Goal: Book appointment/travel/reservation

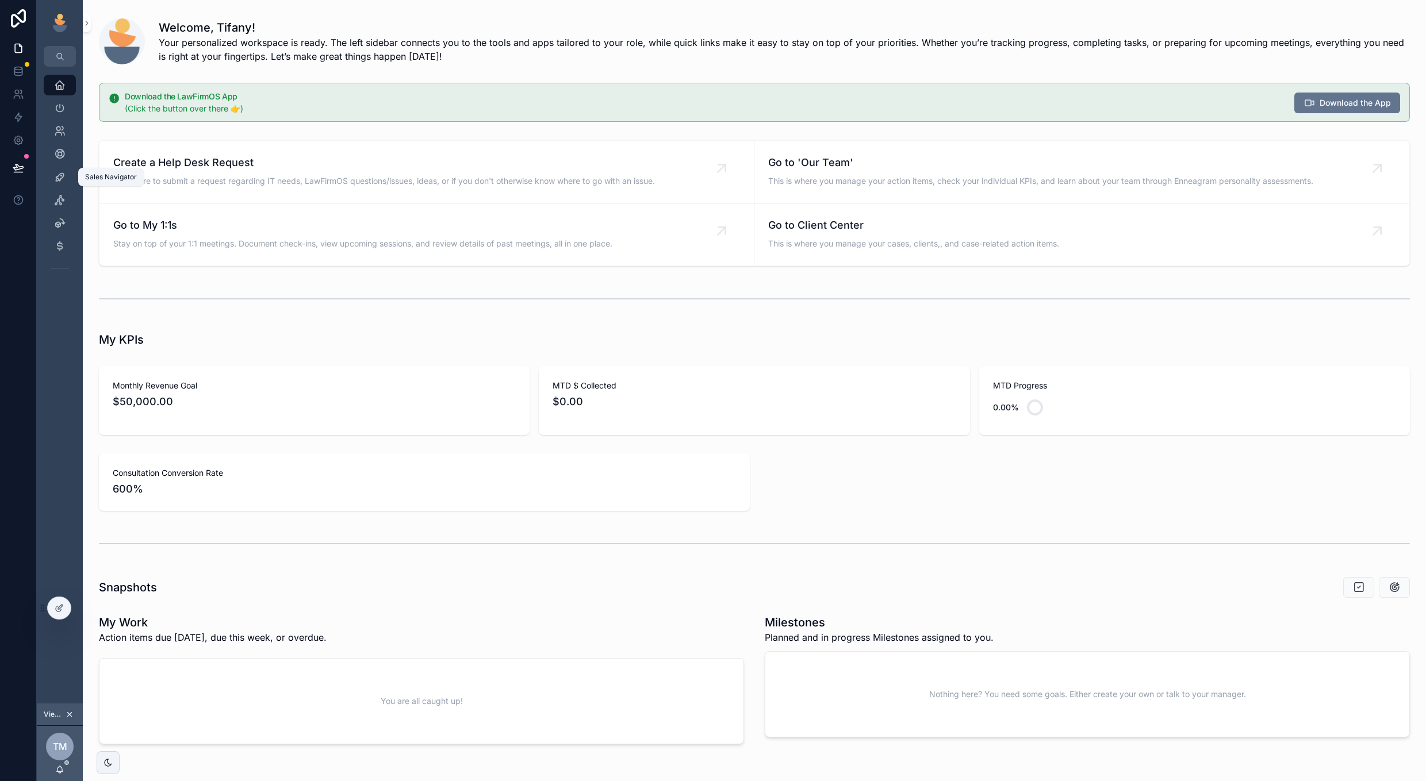
click at [61, 184] on div "Sales Navigator" at bounding box center [60, 177] width 18 height 18
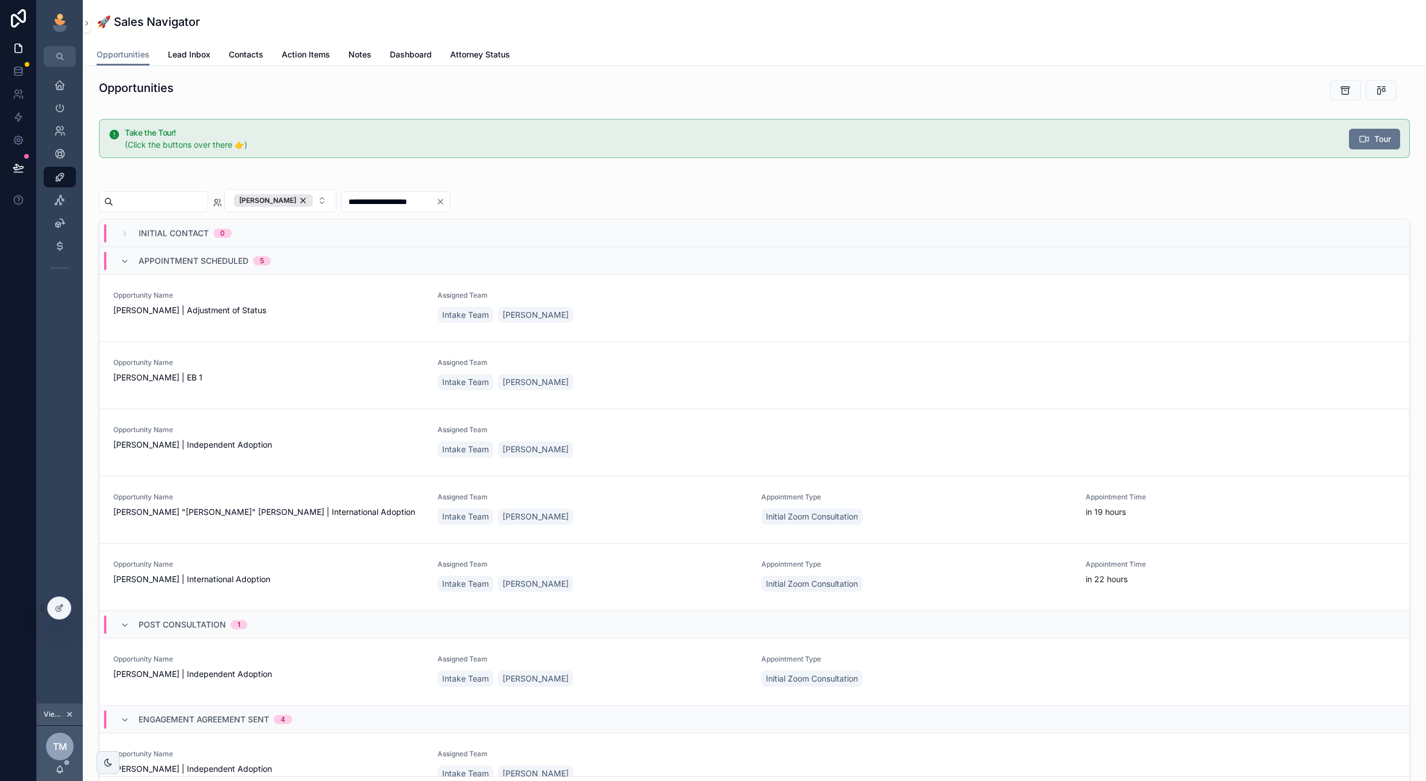
click at [327, 305] on span "[PERSON_NAME] | Adjustment of Status" at bounding box center [268, 310] width 310 height 11
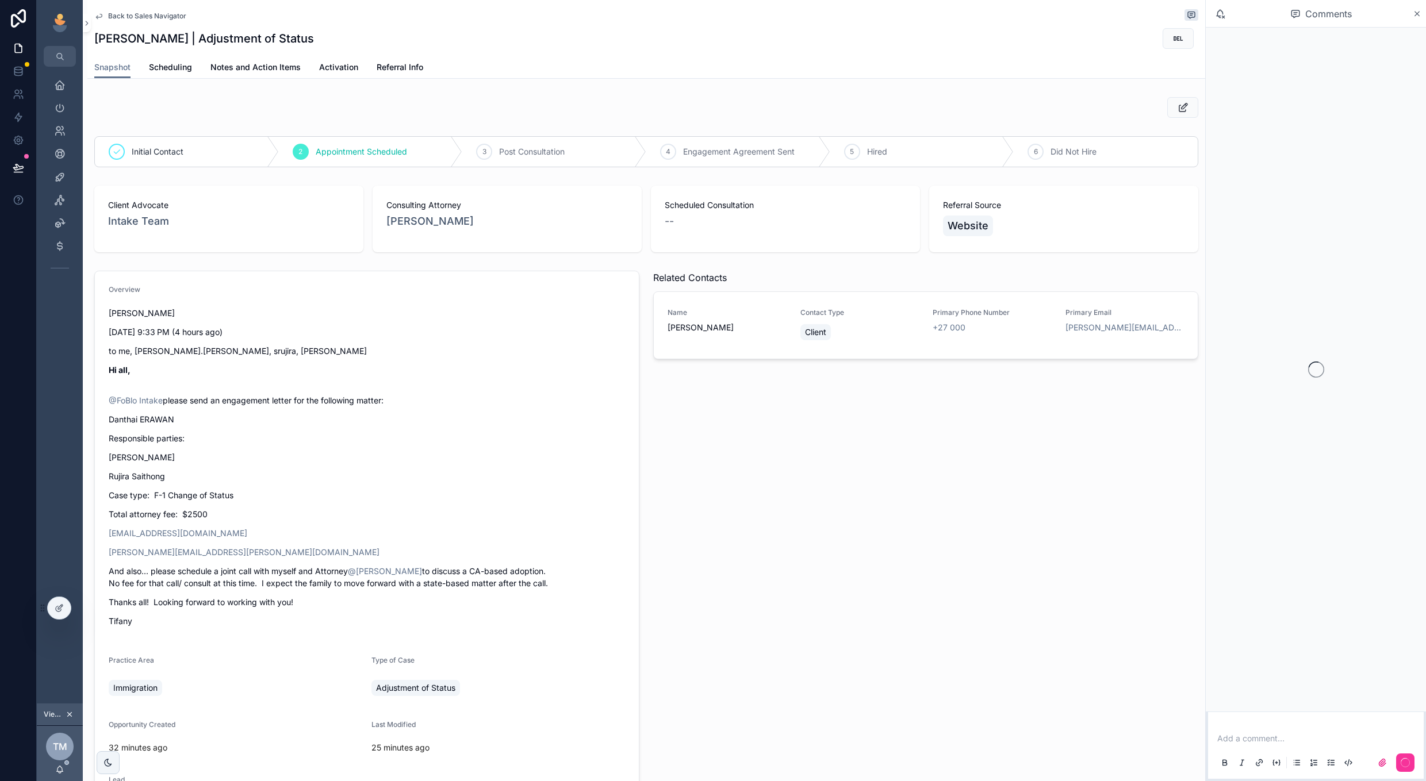
click at [133, 14] on span "Back to Sales Navigator" at bounding box center [147, 15] width 78 height 9
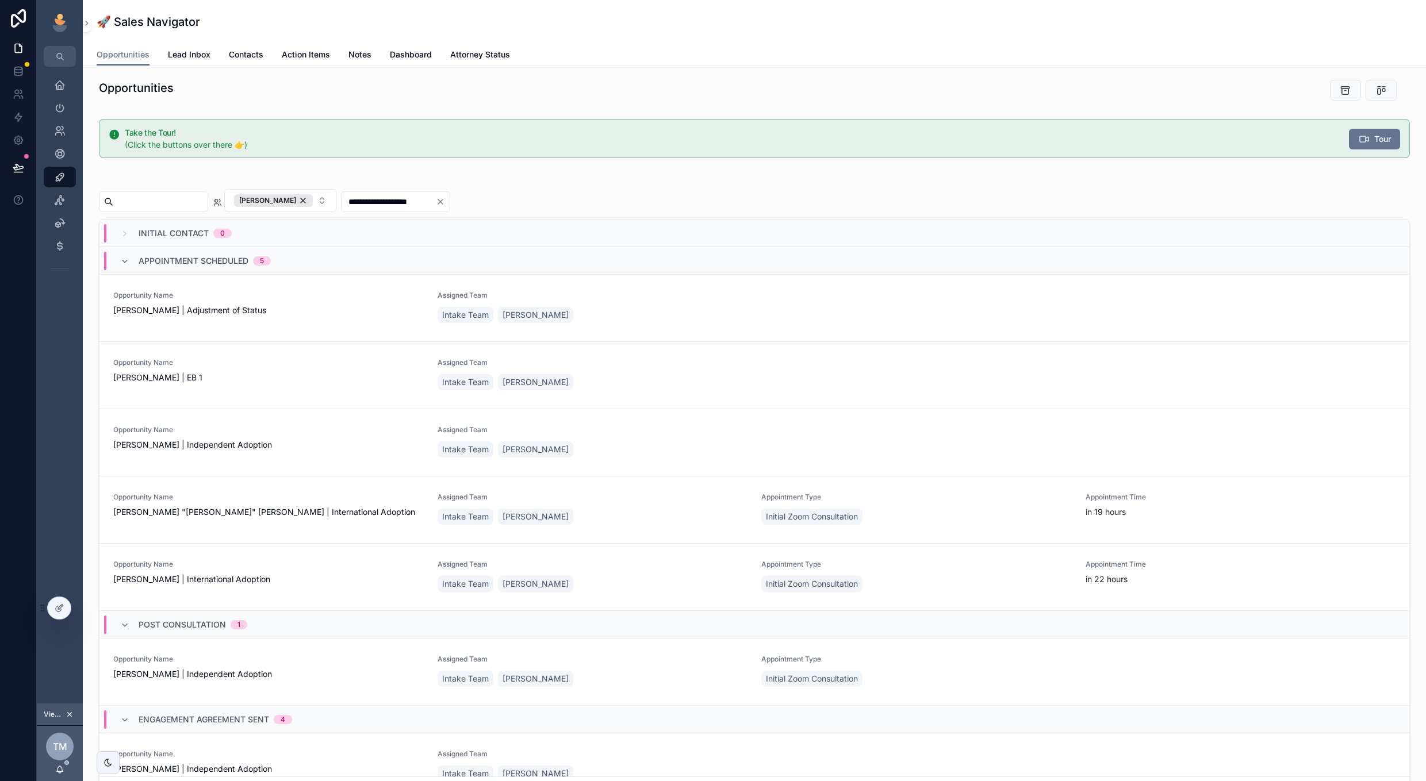
click at [313, 199] on div "[PERSON_NAME]" at bounding box center [273, 200] width 79 height 13
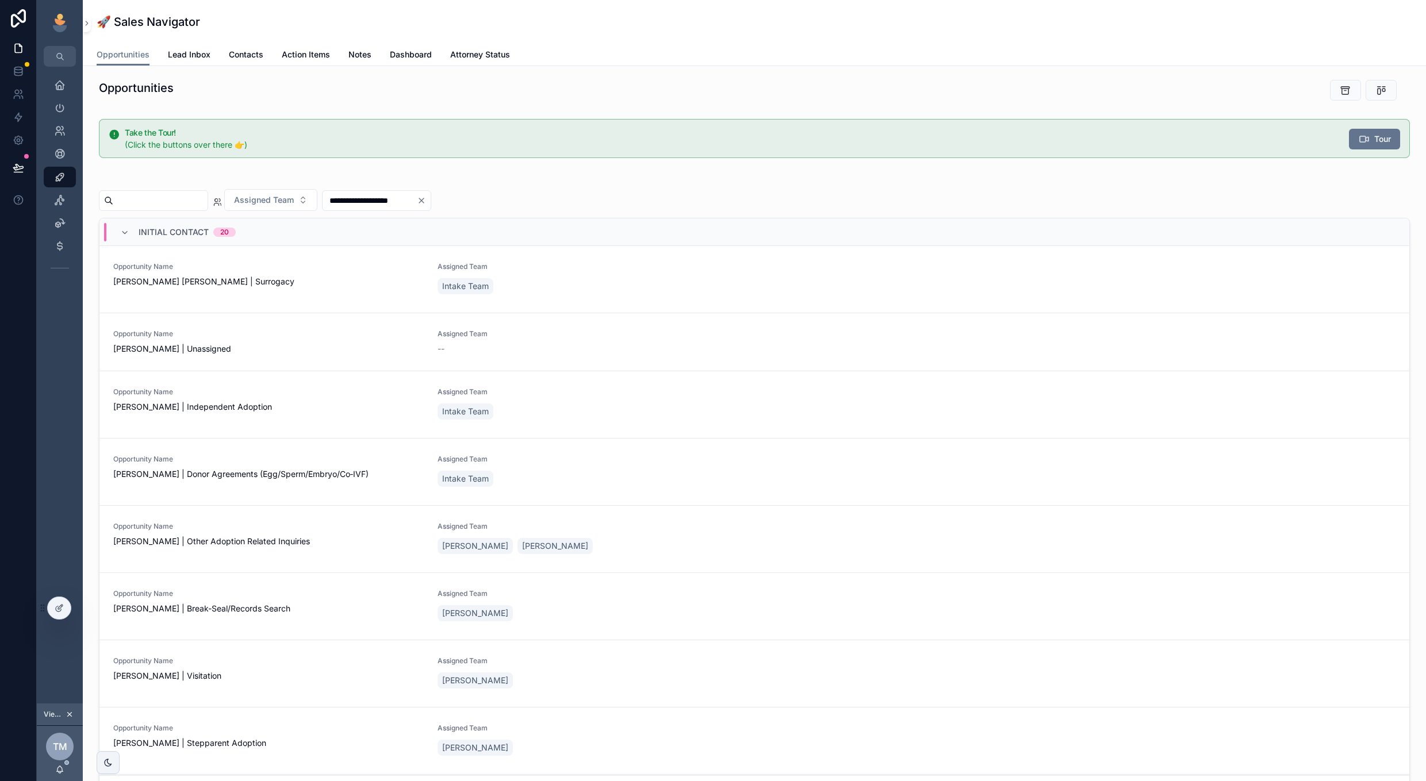
click at [196, 196] on input "scrollable content" at bounding box center [160, 201] width 94 height 16
type input "****"
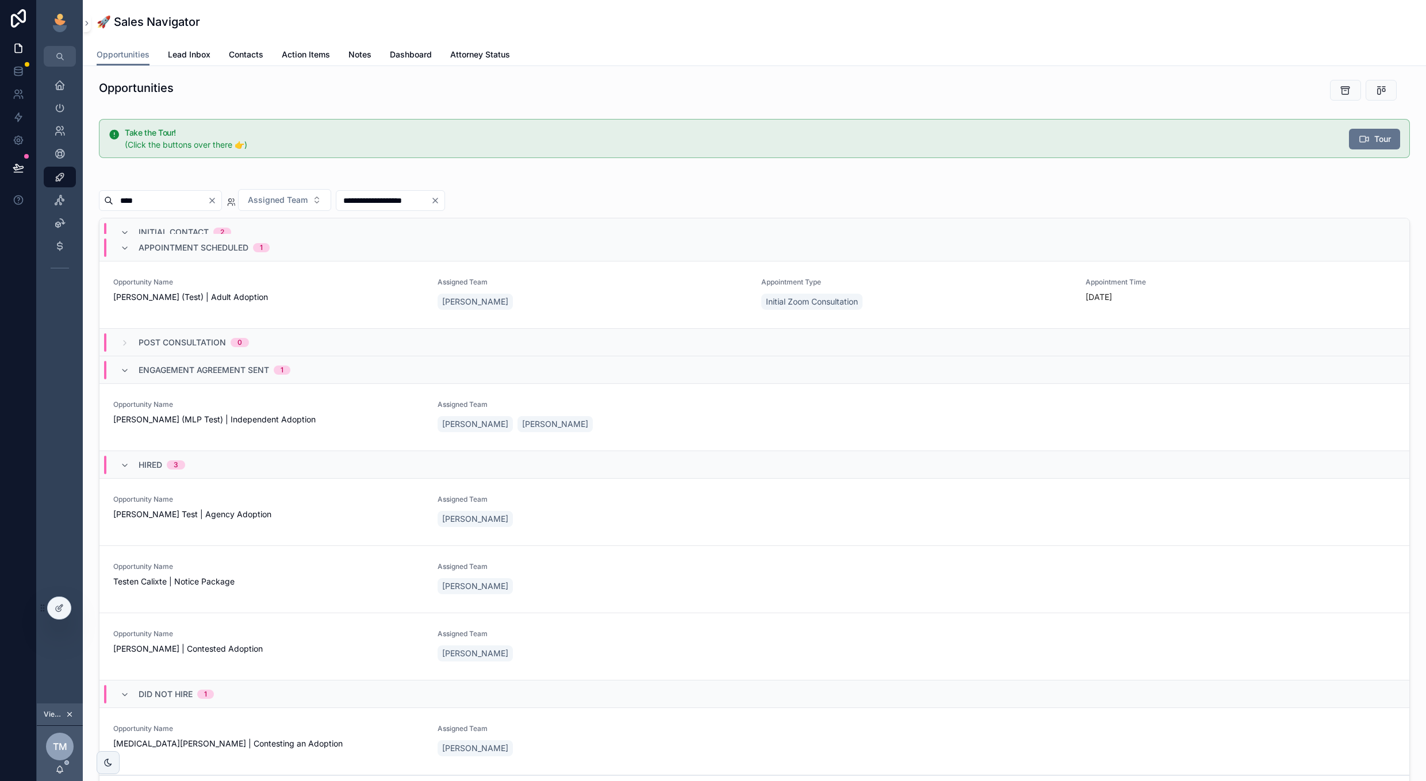
scroll to position [147, 0]
click at [608, 392] on link "Opportunity Name [PERSON_NAME] (MLP Test) | Independent Adoption Assigned Team …" at bounding box center [753, 417] width 1309 height 67
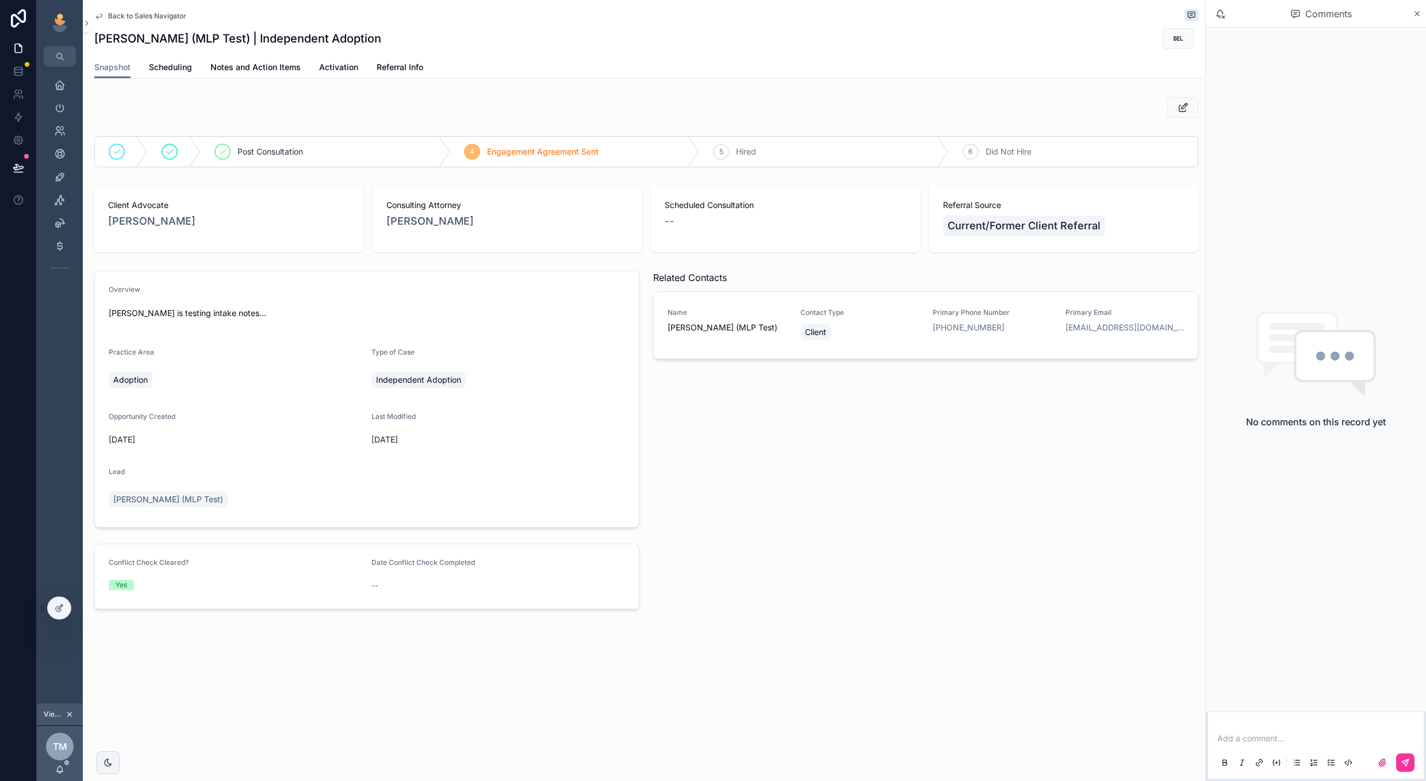
click at [179, 68] on span "Scheduling" at bounding box center [170, 67] width 43 height 11
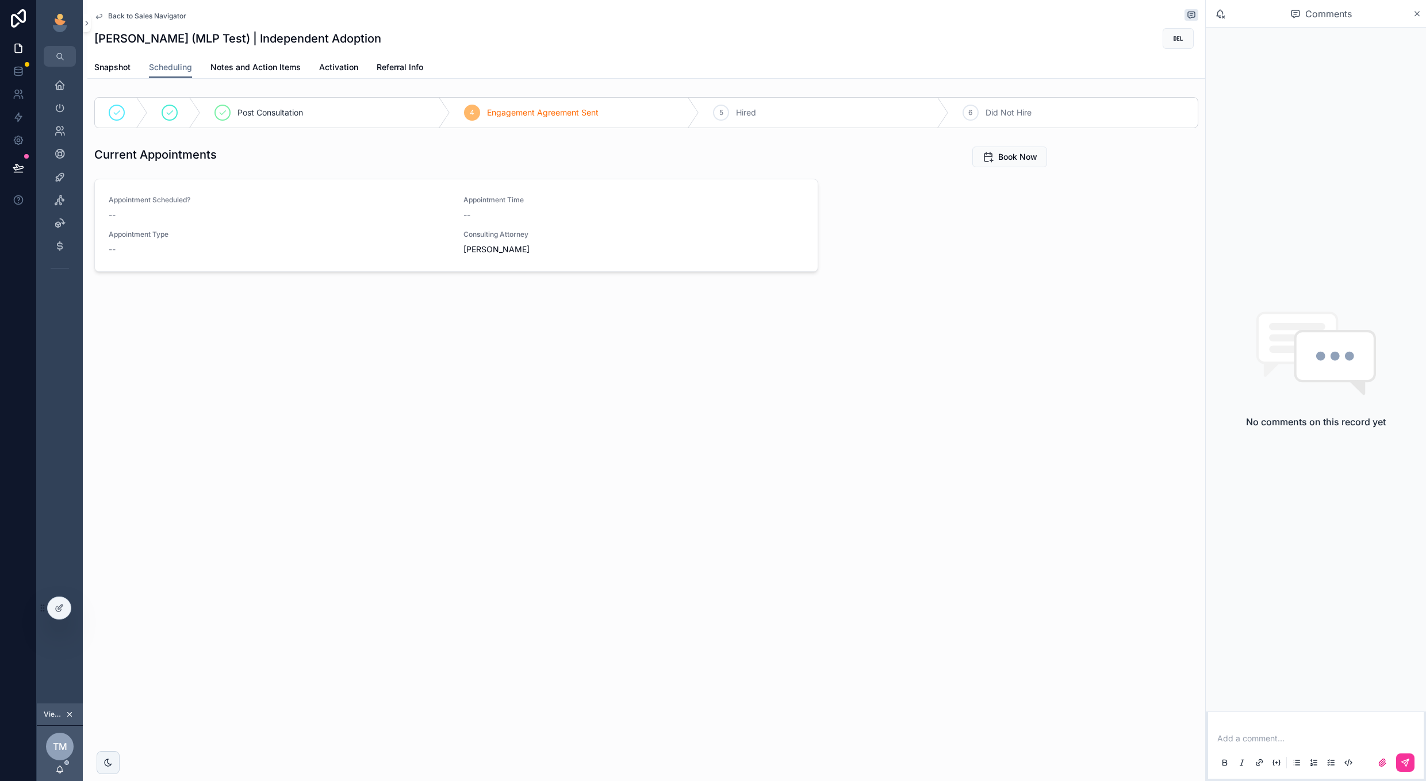
click at [1023, 162] on span "Book Now" at bounding box center [1017, 156] width 39 height 11
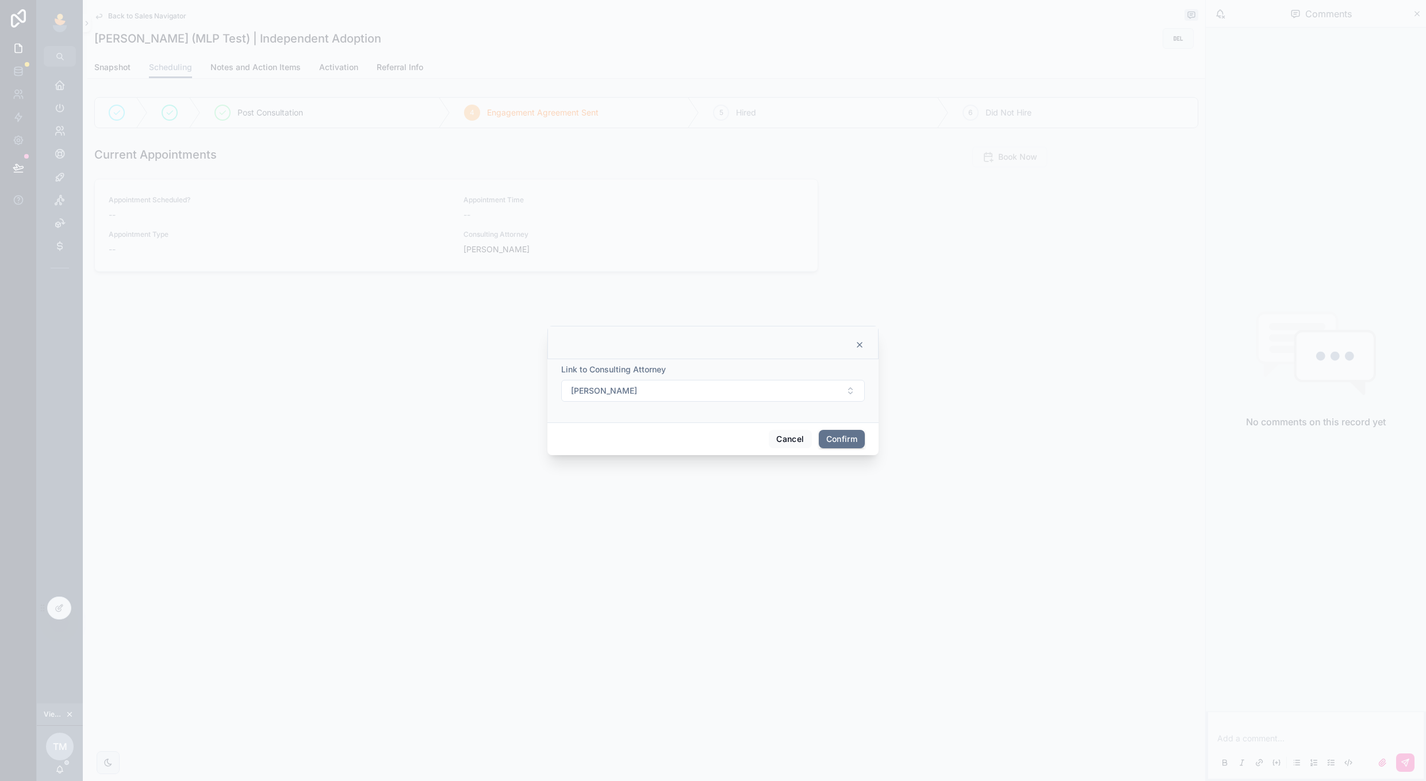
click at [837, 390] on button "[PERSON_NAME]" at bounding box center [713, 391] width 304 height 22
click at [750, 587] on div "[PERSON_NAME]" at bounding box center [713, 587] width 160 height 18
click at [844, 442] on button "Confirm" at bounding box center [842, 439] width 46 height 18
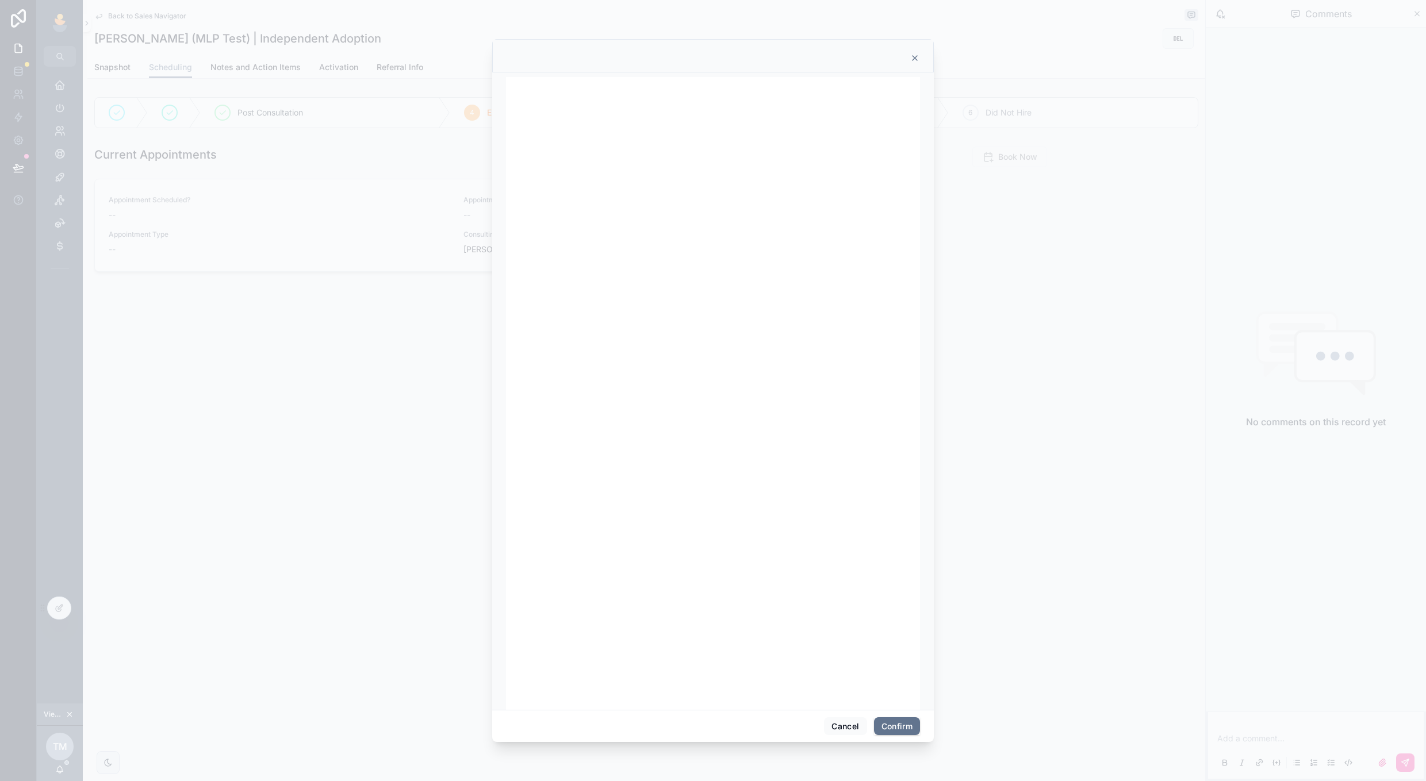
click at [840, 724] on button "Cancel" at bounding box center [845, 726] width 43 height 18
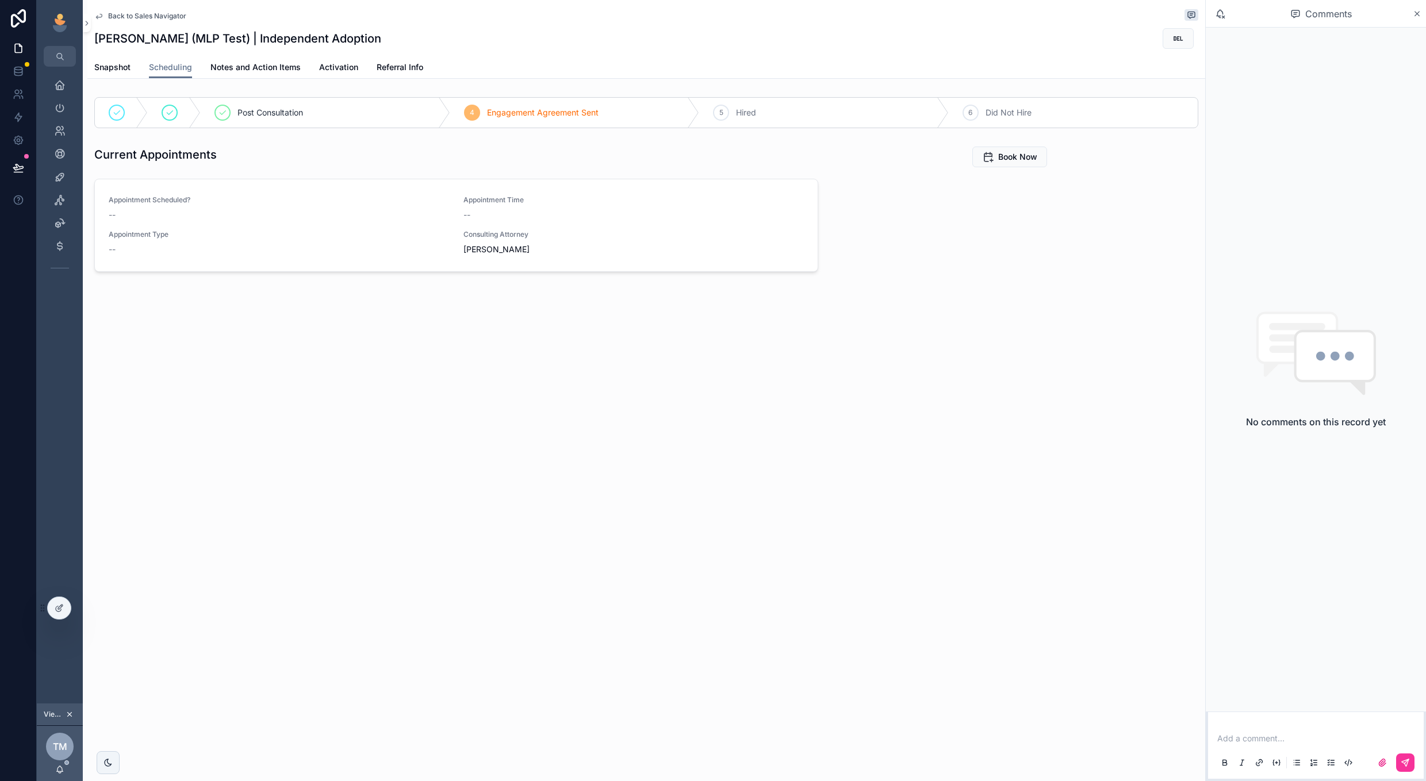
click at [1009, 151] on button "Book Now" at bounding box center [1009, 157] width 75 height 21
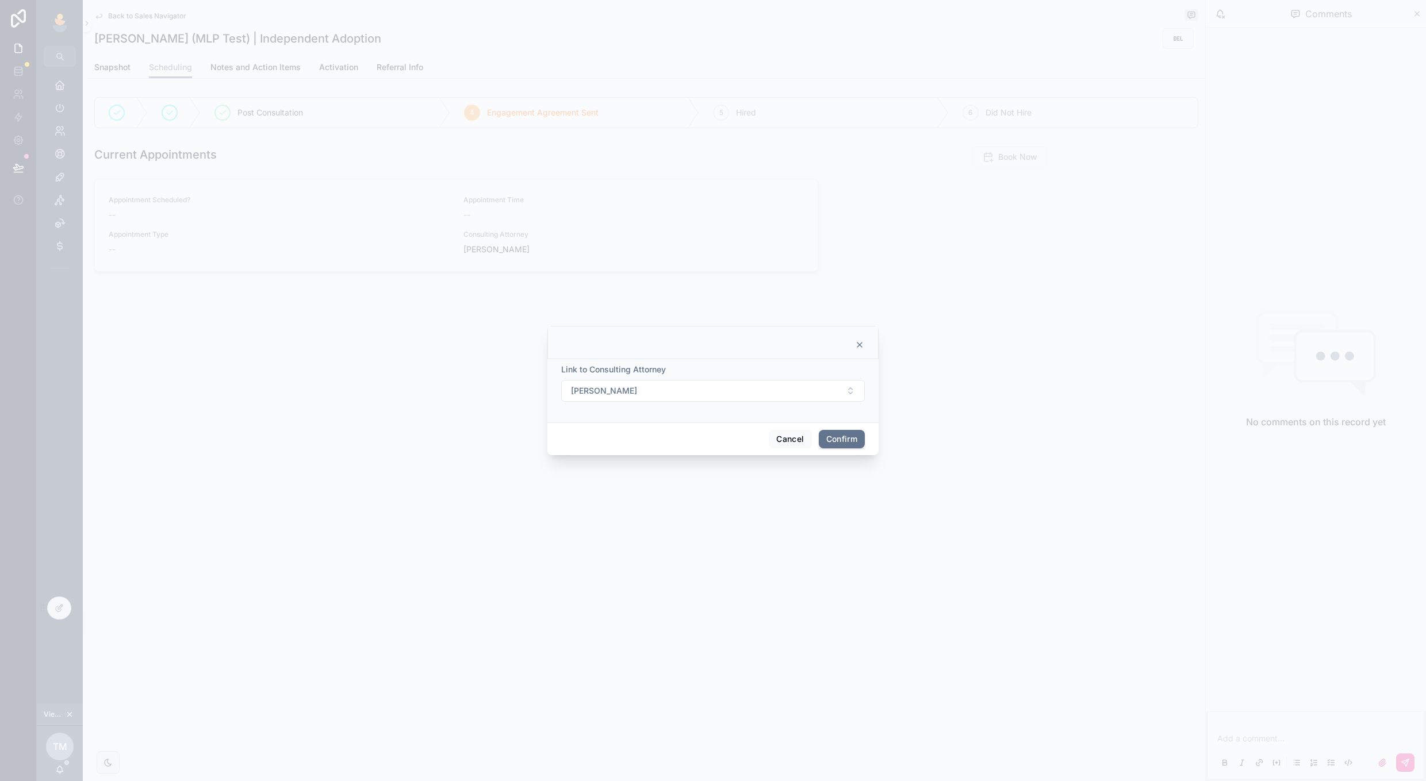
click at [836, 389] on button "[PERSON_NAME]" at bounding box center [713, 391] width 304 height 22
click at [732, 553] on div "[PERSON_NAME]" at bounding box center [713, 551] width 160 height 18
click at [843, 443] on button "Confirm" at bounding box center [842, 439] width 46 height 18
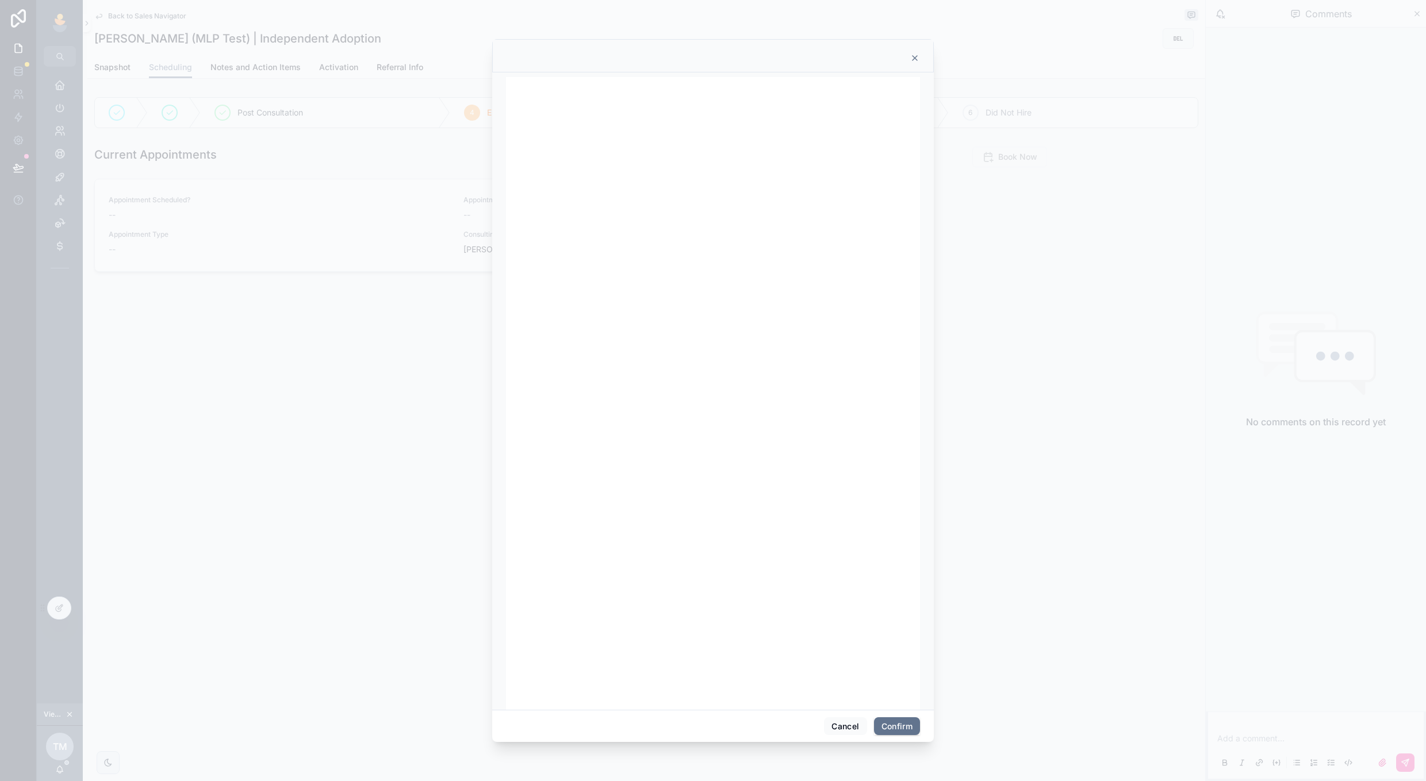
click at [832, 732] on button "Cancel" at bounding box center [845, 726] width 43 height 18
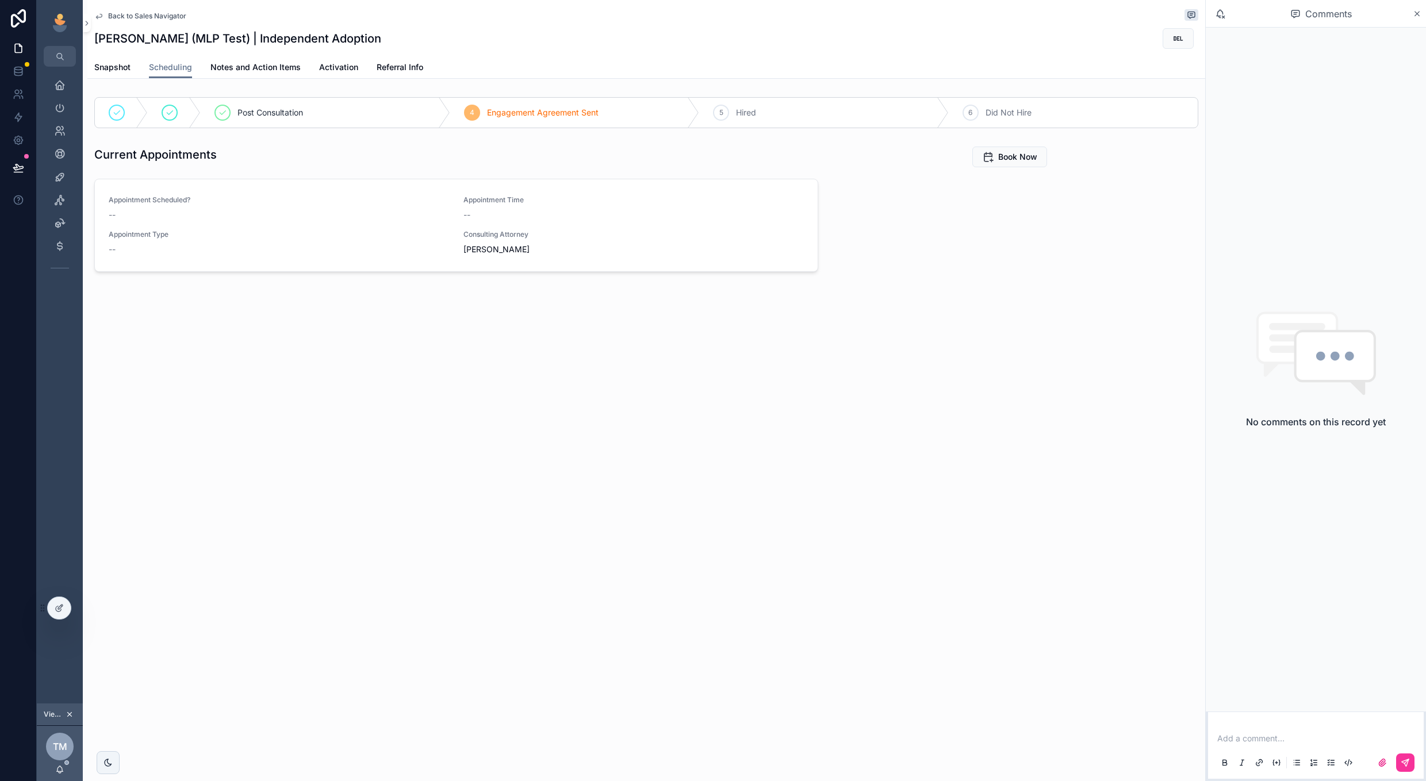
click at [1026, 162] on span "Book Now" at bounding box center [1017, 156] width 39 height 11
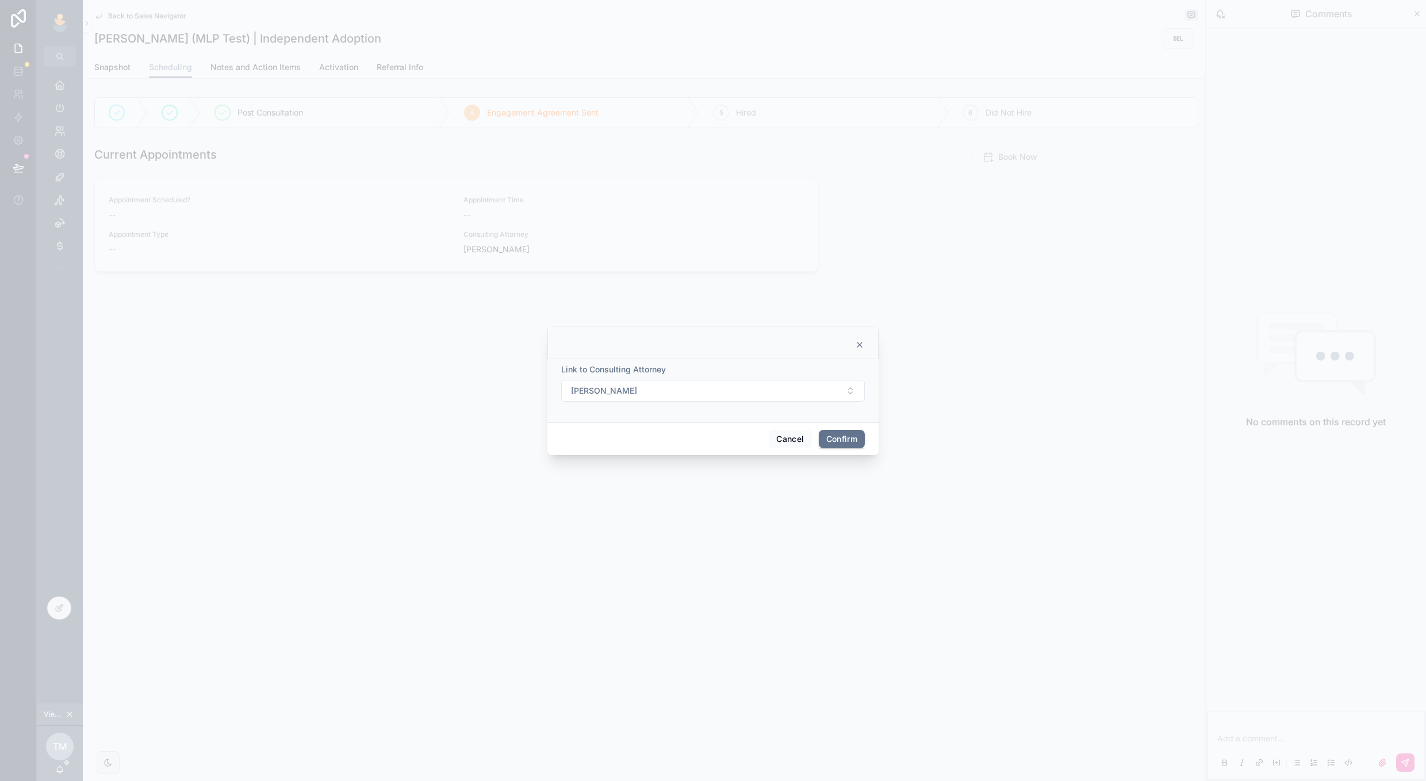
click at [803, 394] on button "[PERSON_NAME]" at bounding box center [713, 391] width 304 height 22
click at [755, 472] on div "[PERSON_NAME]" at bounding box center [713, 475] width 160 height 18
click at [832, 444] on button "Confirm" at bounding box center [842, 439] width 46 height 18
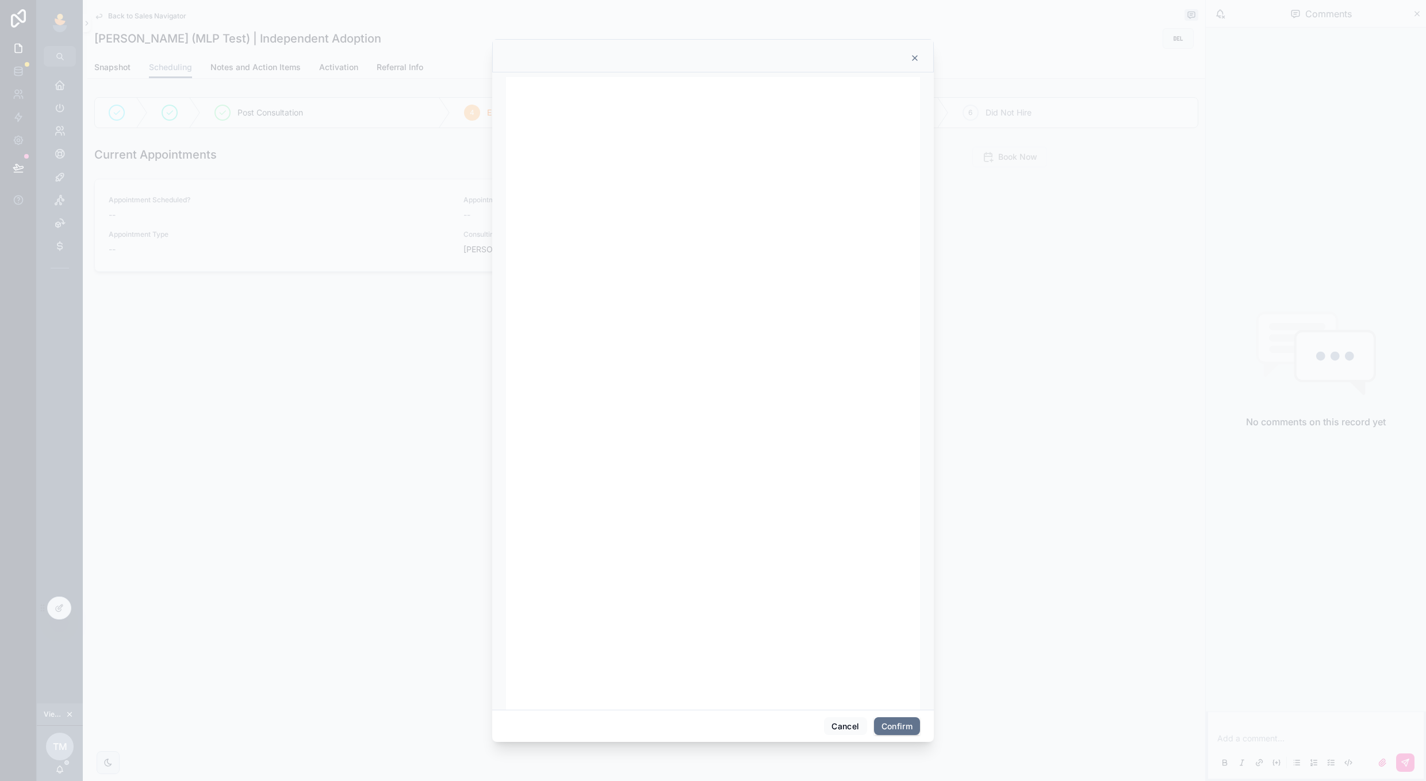
click at [836, 729] on button "Cancel" at bounding box center [845, 726] width 43 height 18
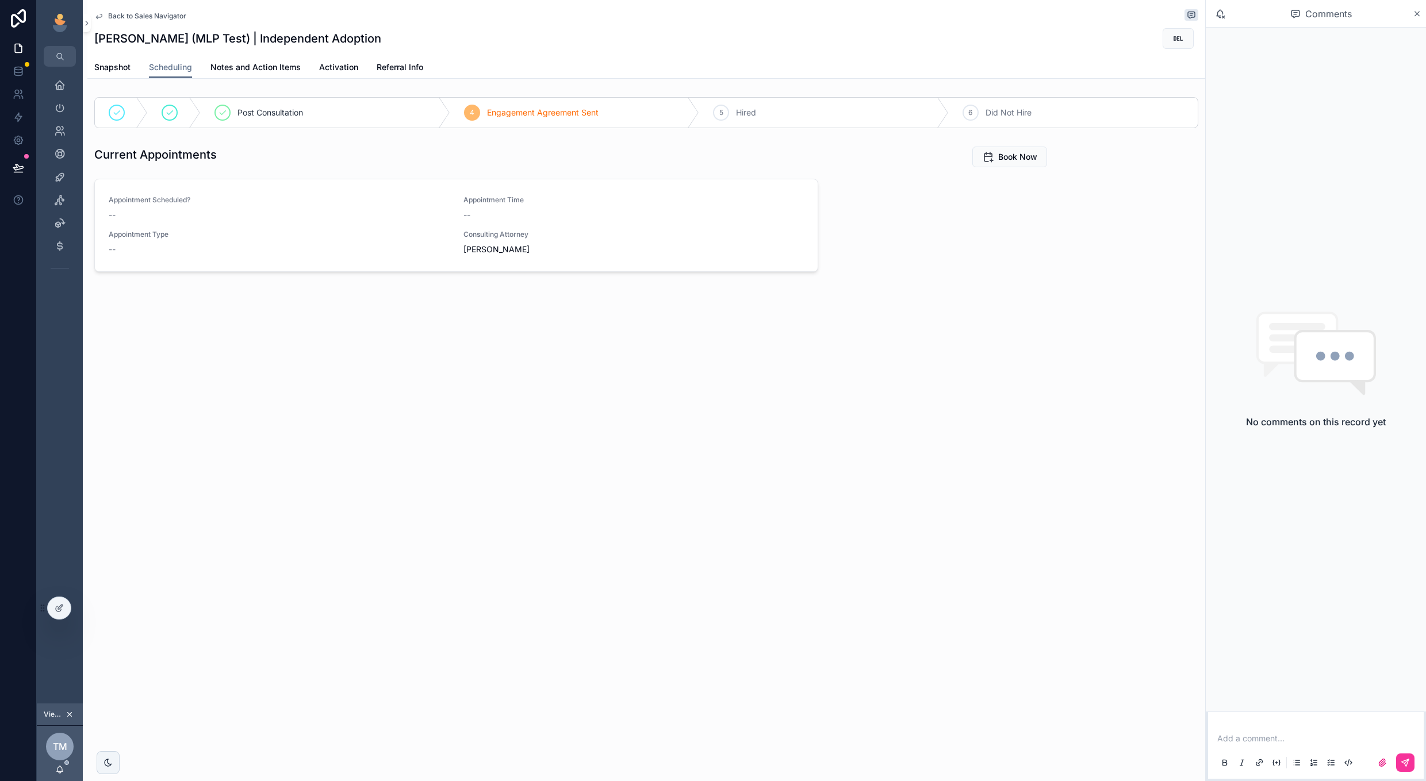
click at [1013, 150] on button "Book Now" at bounding box center [1009, 157] width 75 height 21
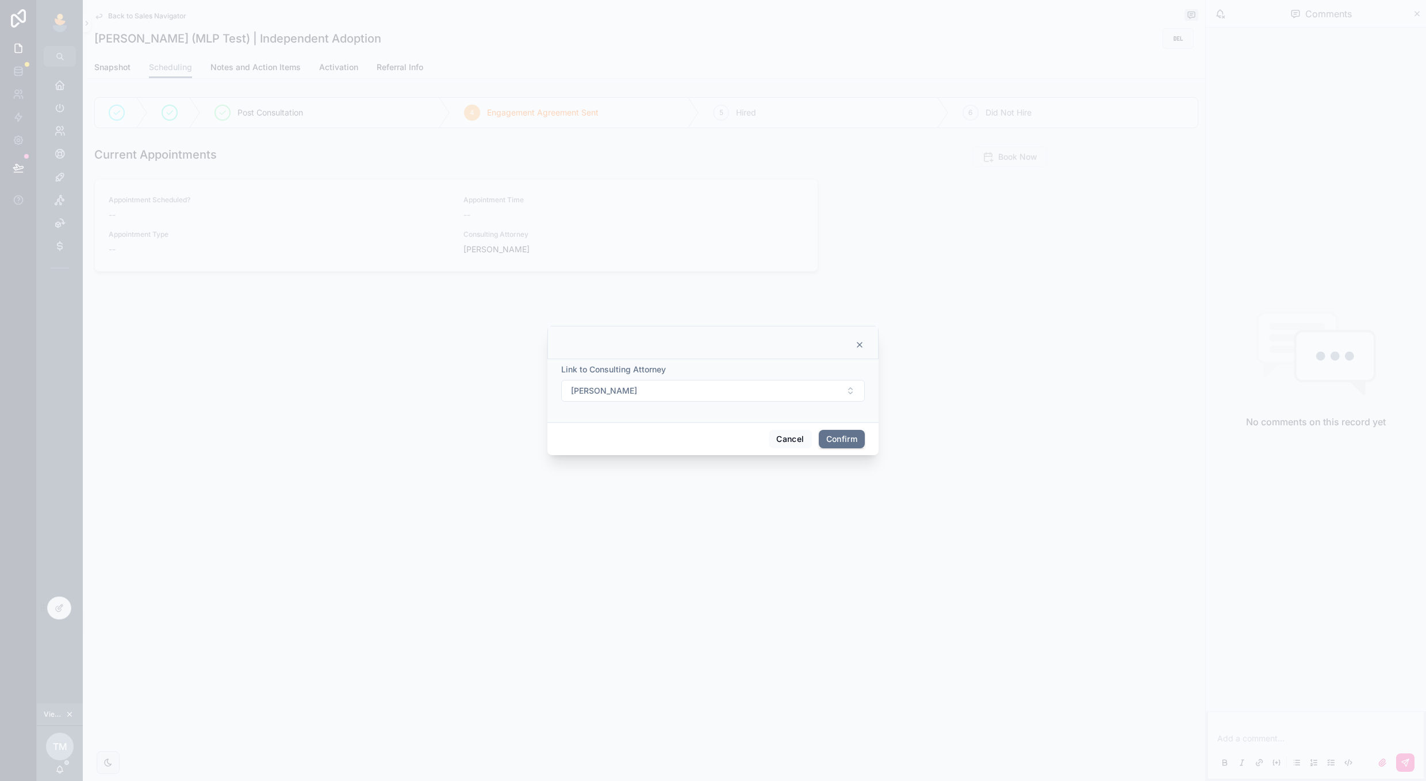
click at [862, 343] on icon at bounding box center [859, 345] width 5 height 5
